Goal: Task Accomplishment & Management: Manage account settings

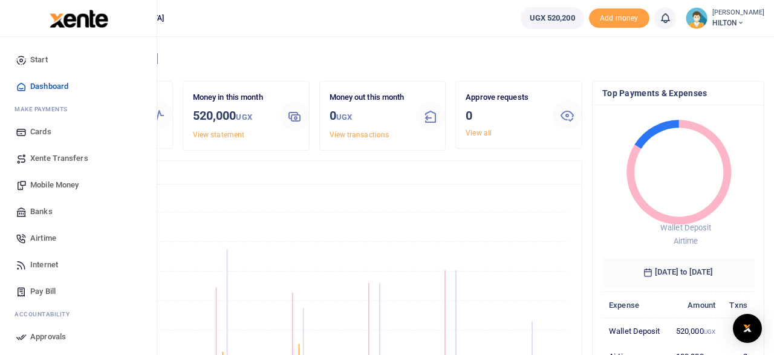
click at [34, 240] on span "Airtime" at bounding box center [43, 238] width 26 height 12
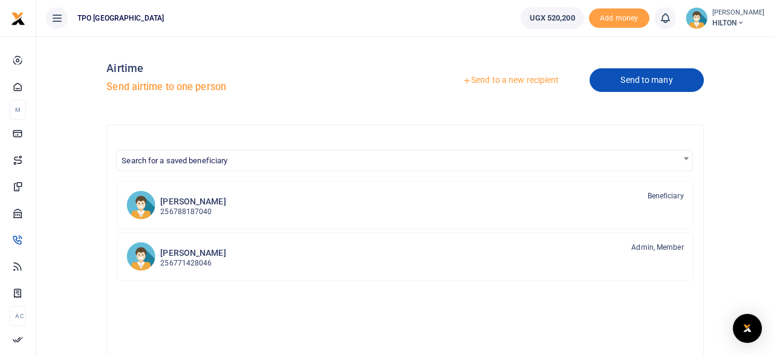
click at [623, 83] on link "Send to many" at bounding box center [647, 80] width 114 height 24
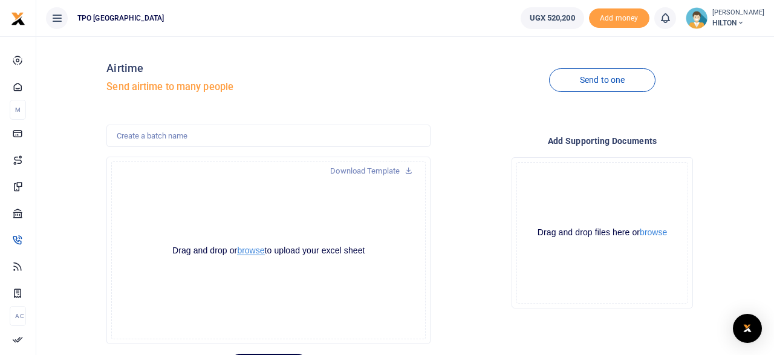
click at [249, 252] on button "browse" at bounding box center [250, 250] width 27 height 9
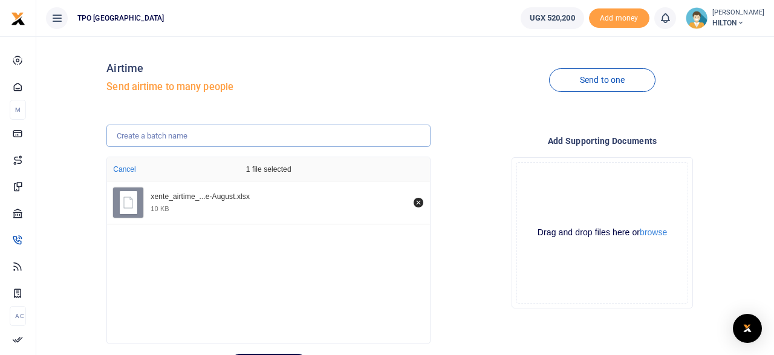
click at [171, 138] on input "text" at bounding box center [268, 136] width 324 height 23
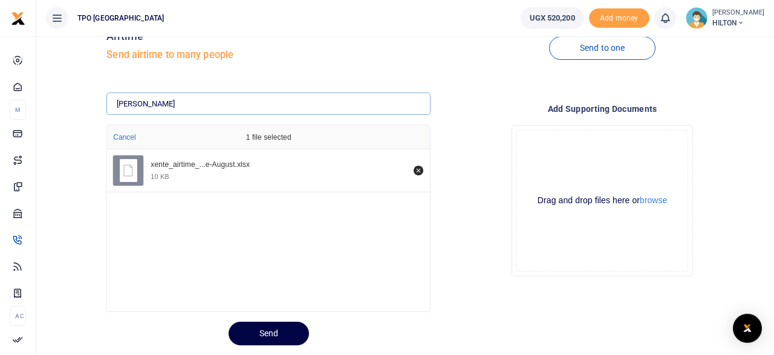
scroll to position [63, 0]
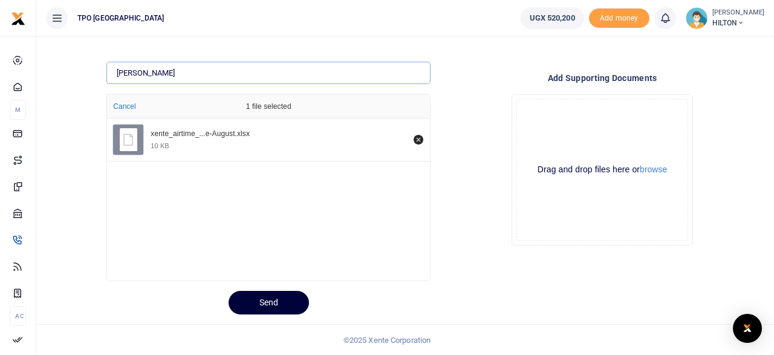
type input "STROMME"
click at [270, 305] on button "Send" at bounding box center [269, 303] width 80 height 24
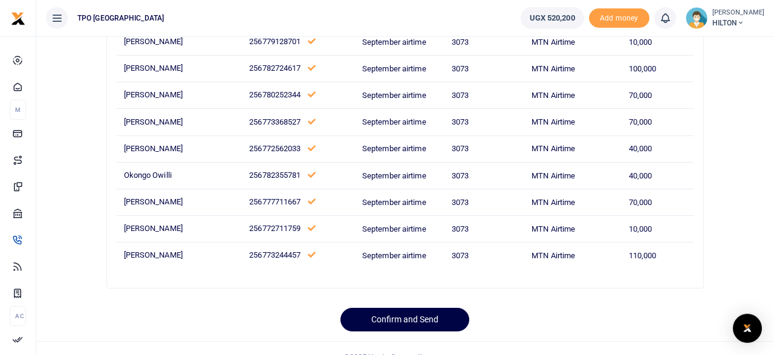
scroll to position [158, 0]
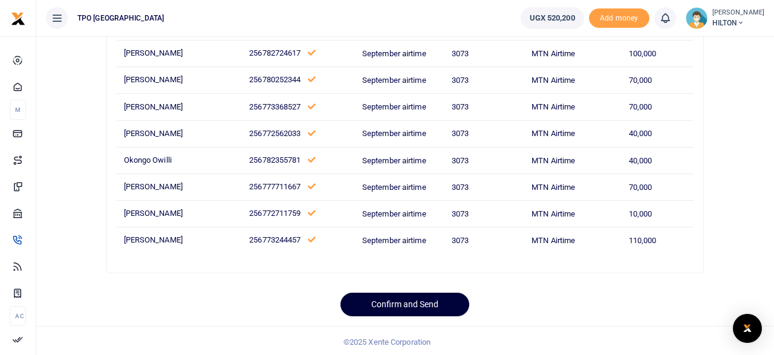
click at [399, 301] on button "Confirm and Send" at bounding box center [404, 305] width 129 height 24
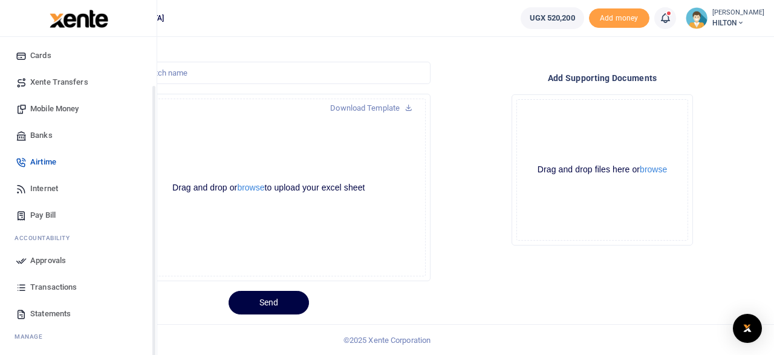
scroll to position [103, 0]
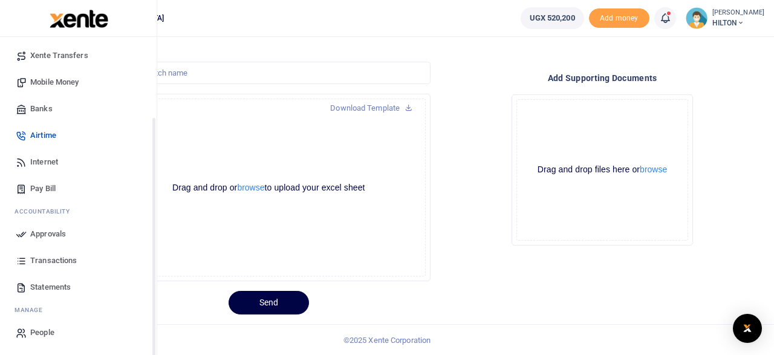
click at [45, 233] on span "Approvals" at bounding box center [48, 234] width 36 height 12
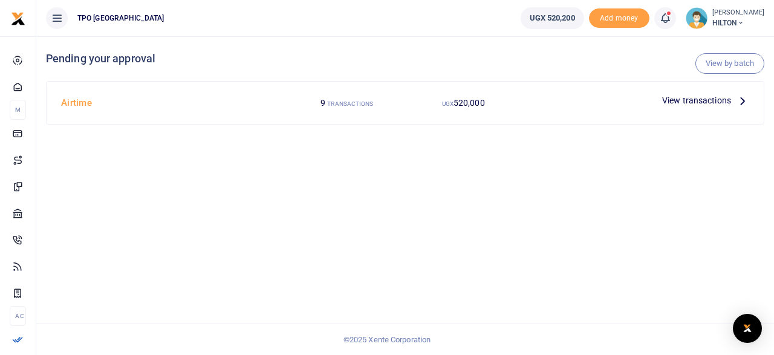
click at [682, 100] on span "View transactions" at bounding box center [696, 100] width 69 height 13
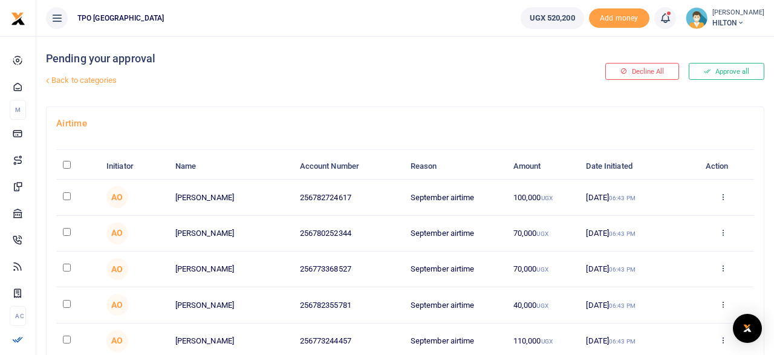
click at [68, 166] on input "\a \a : activate to sort column descending" at bounding box center [67, 165] width 8 height 8
checkbox input "true"
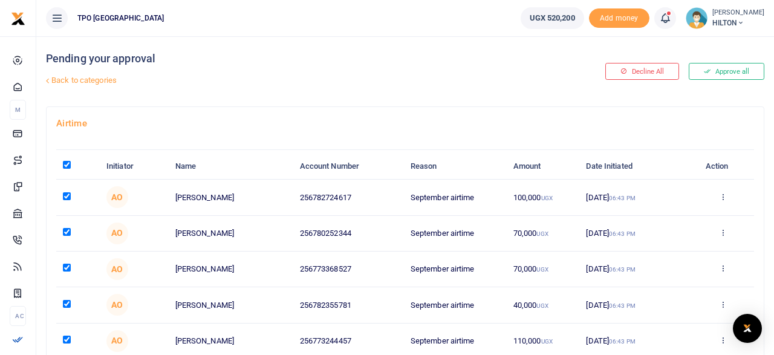
checkbox input "true"
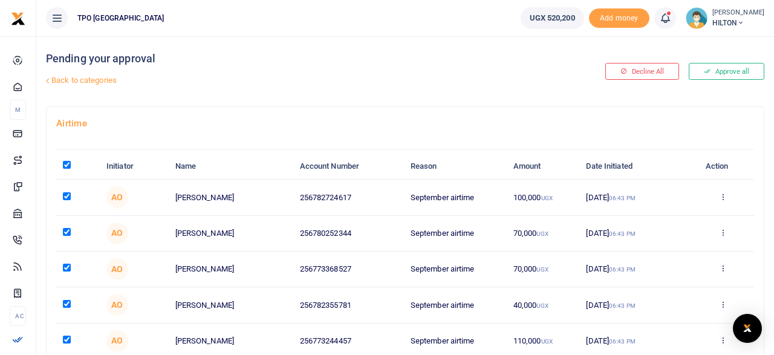
checkbox input "true"
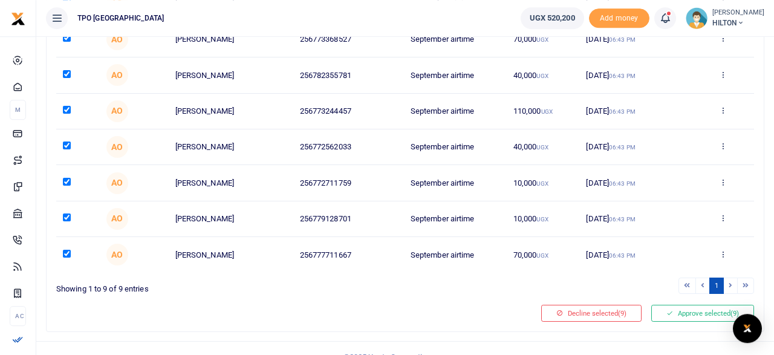
scroll to position [244, 0]
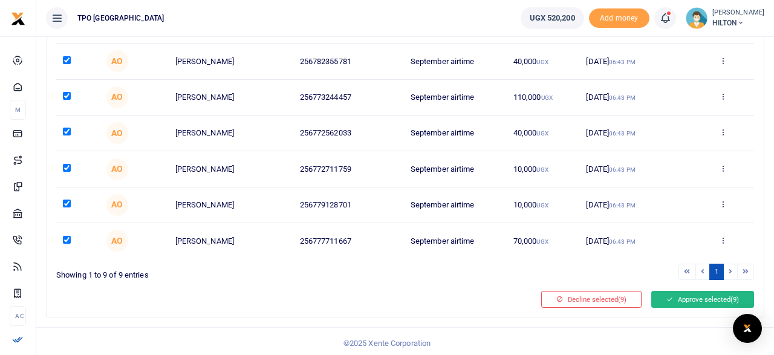
click at [696, 299] on button "Approve selected (9)" at bounding box center [702, 299] width 103 height 17
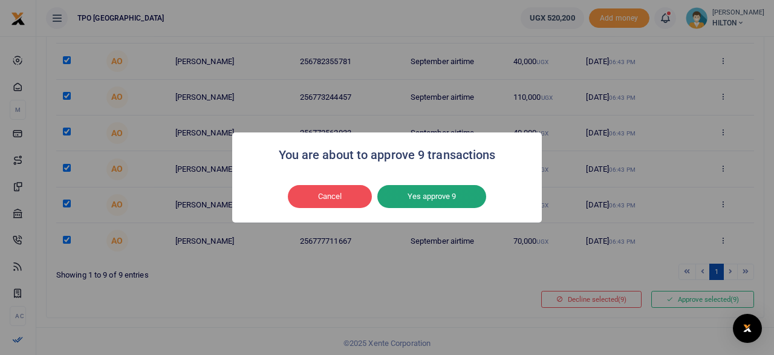
click at [432, 198] on button "Yes approve 9" at bounding box center [431, 196] width 109 height 23
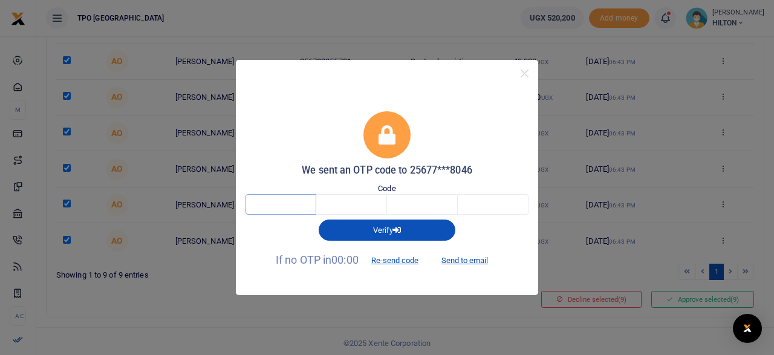
click at [298, 204] on input "text" at bounding box center [281, 204] width 71 height 21
type input "2"
type input "0"
type input "3"
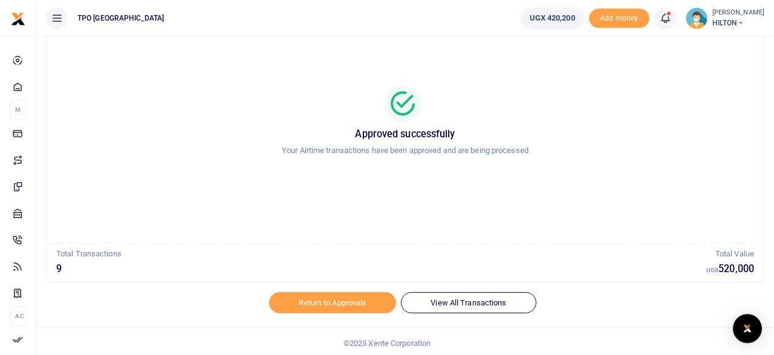
scroll to position [61, 0]
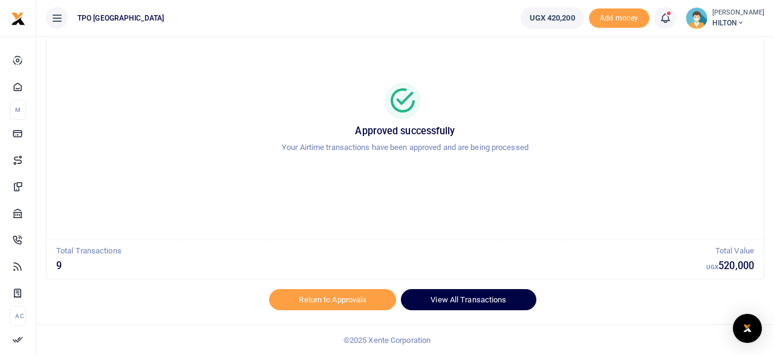
click at [457, 301] on link "View All Transactions" at bounding box center [468, 299] width 135 height 21
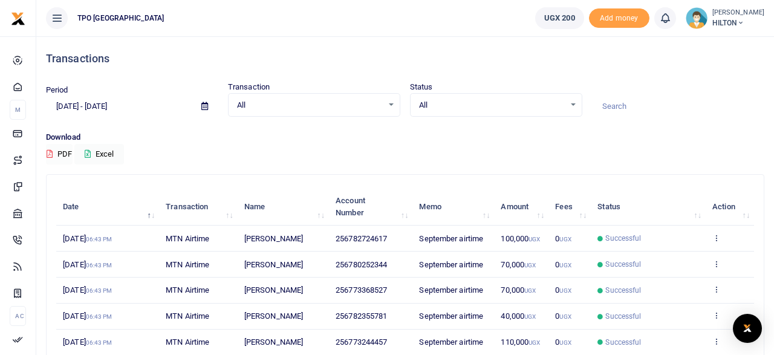
click at [60, 154] on button "PDF" at bounding box center [59, 154] width 27 height 21
